Goal: Transaction & Acquisition: Purchase product/service

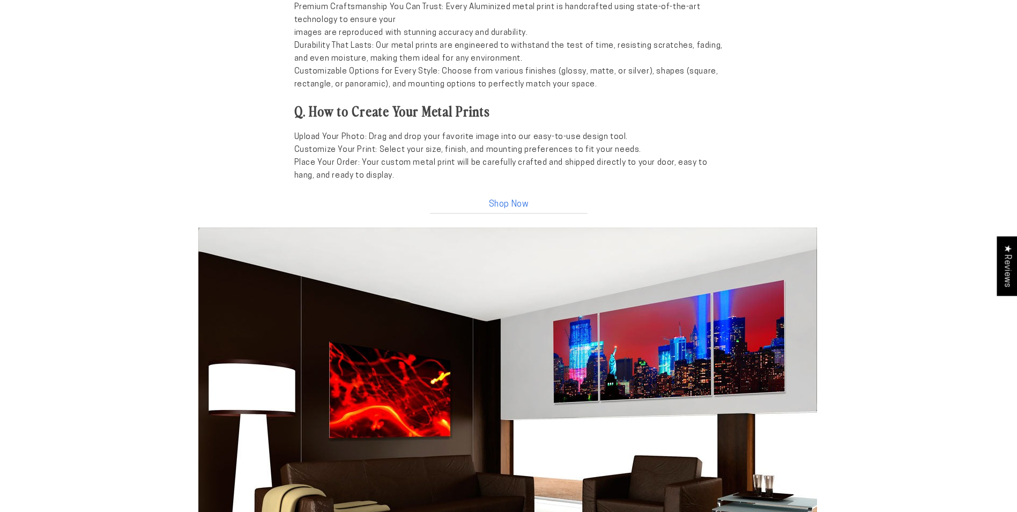
scroll to position [1072, 0]
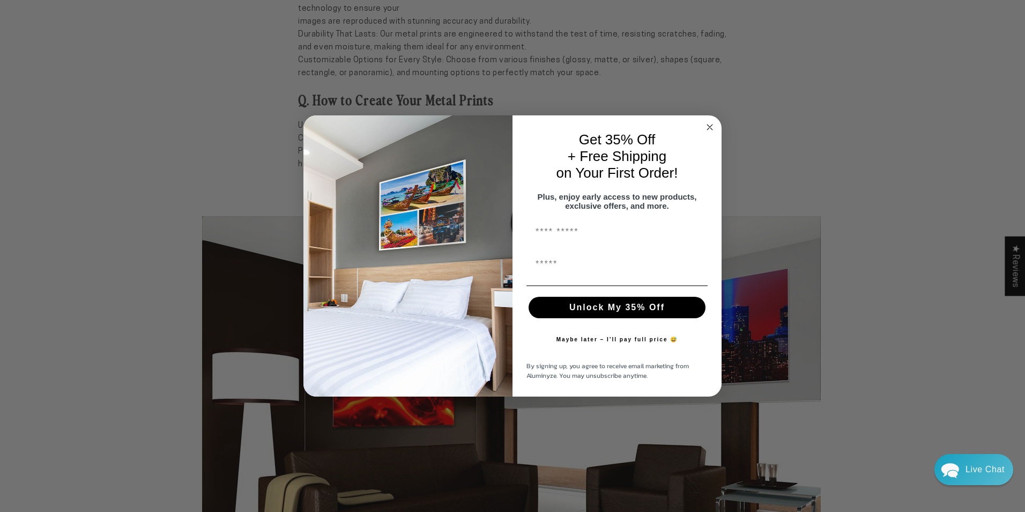
click at [715, 123] on circle "Close dialog" at bounding box center [710, 127] width 12 height 12
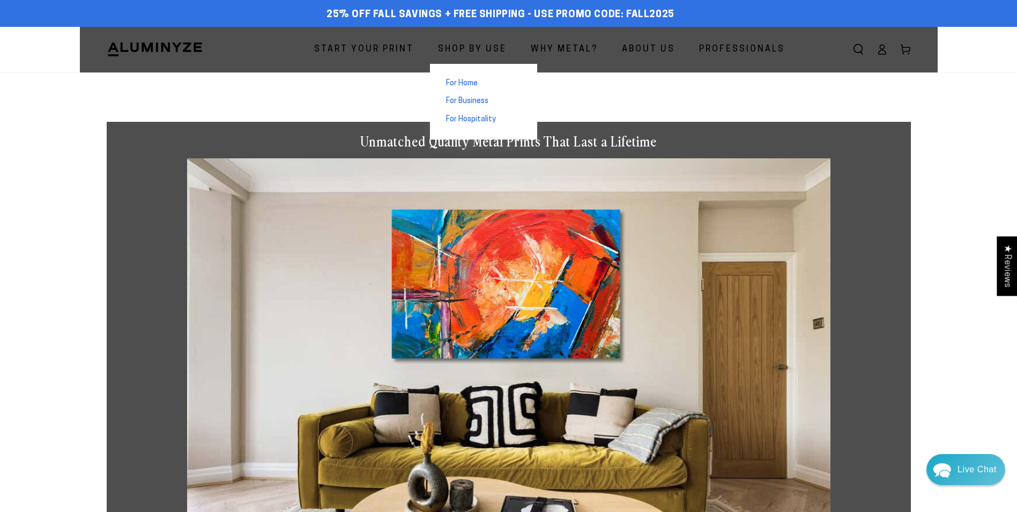
scroll to position [0, 0]
click at [464, 95] on link "For Business" at bounding box center [483, 101] width 107 height 18
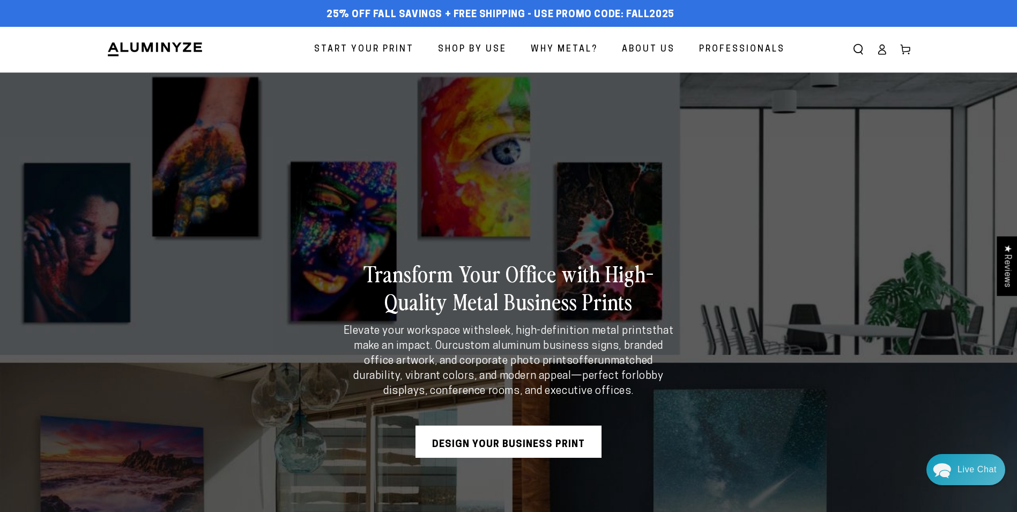
click at [355, 46] on span "Start Your Print" at bounding box center [364, 50] width 100 height 16
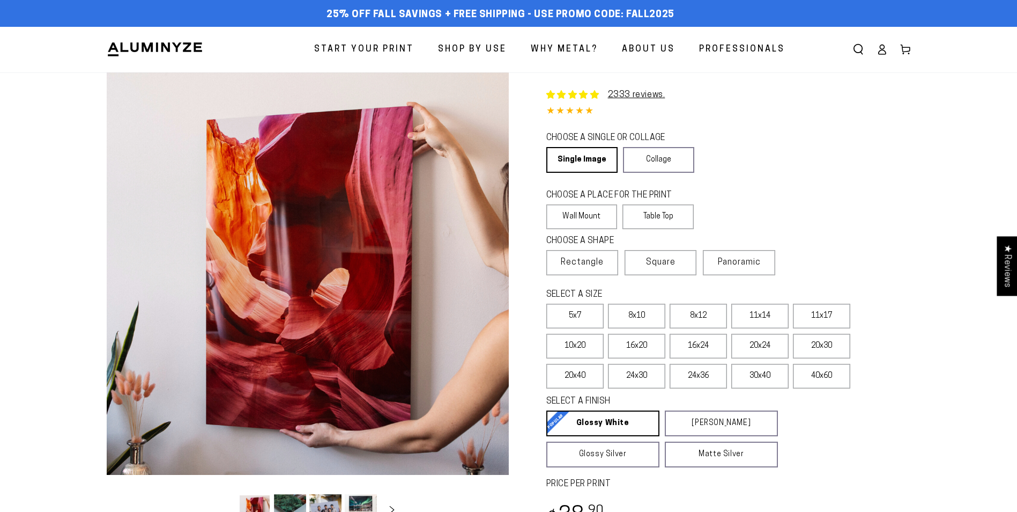
select select "**********"
